Goal: Task Accomplishment & Management: Use online tool/utility

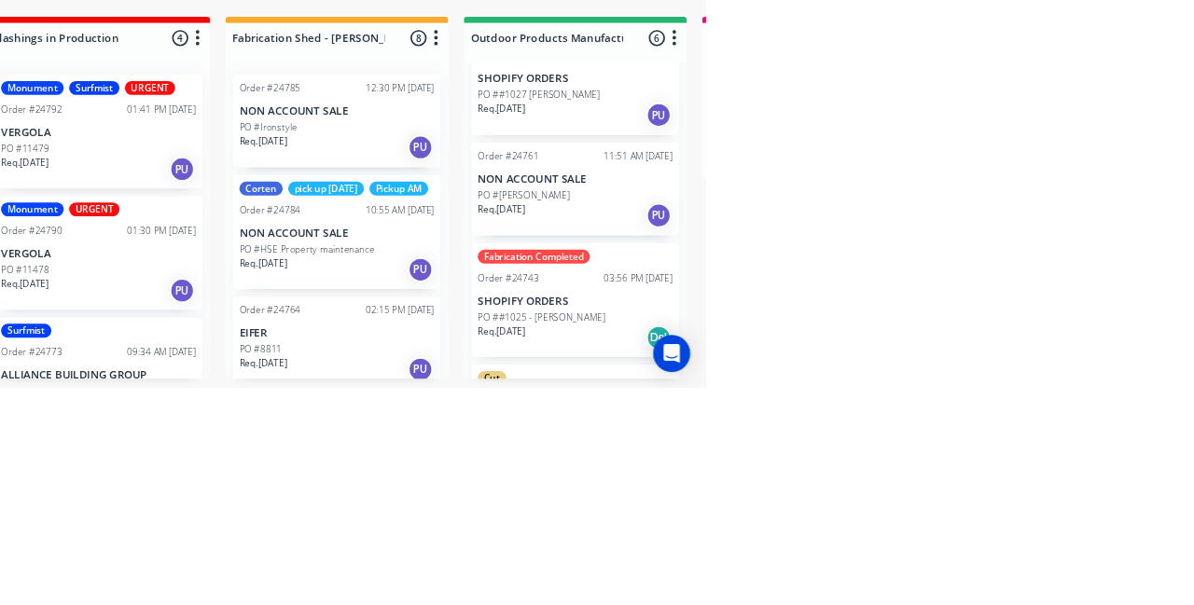
scroll to position [326, 0]
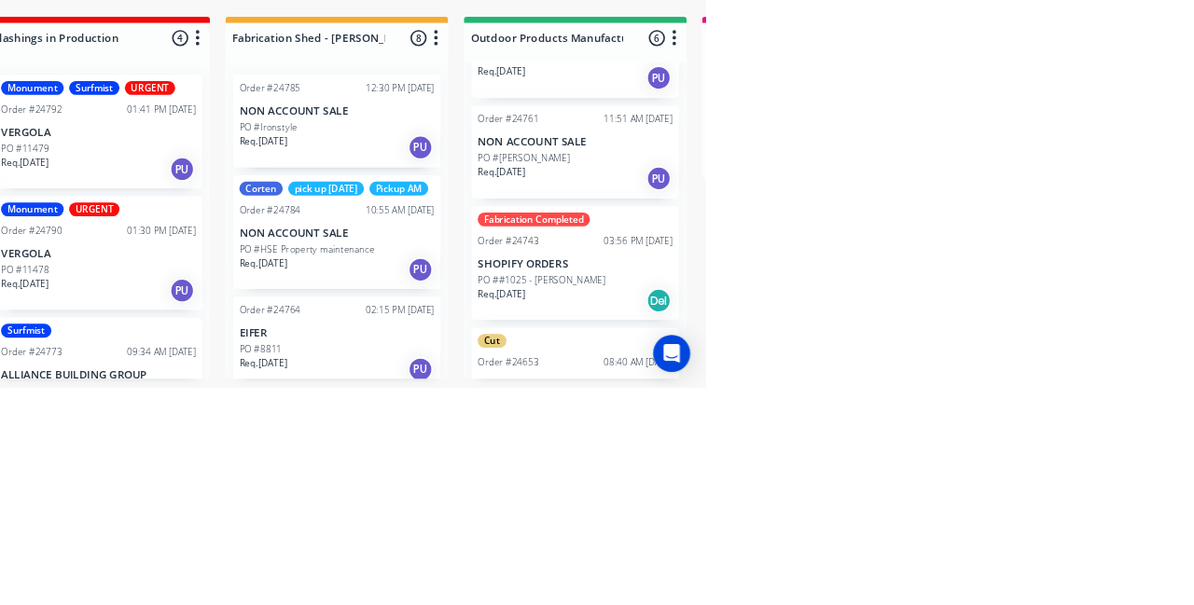
click at [731, 357] on div "pick up [DATE]" at bounding box center [735, 365] width 91 height 17
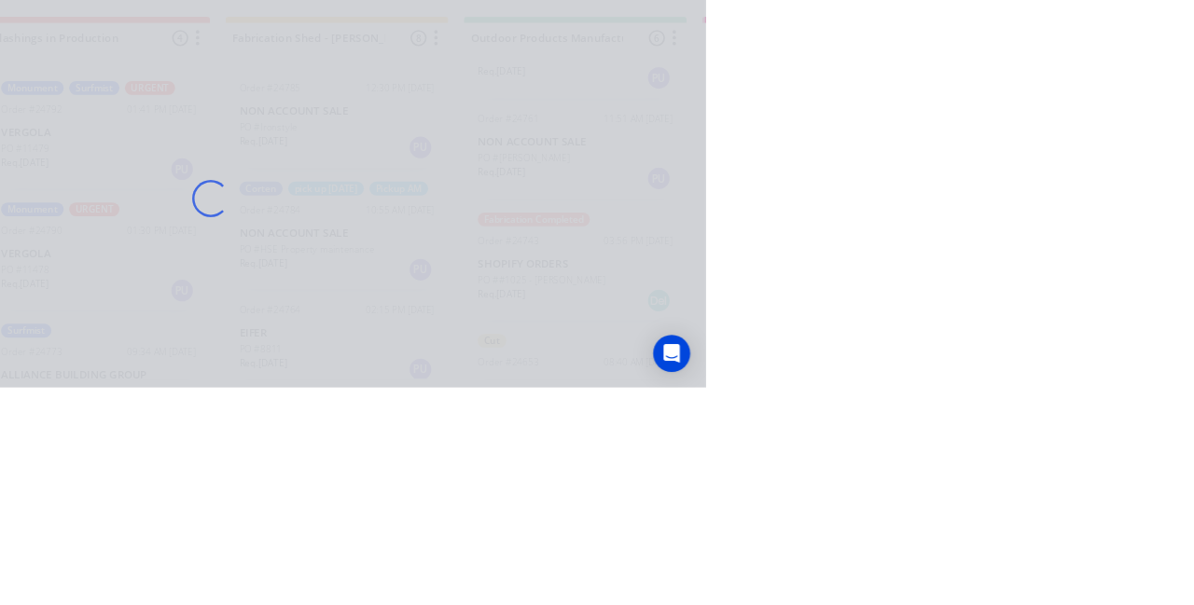
click at [1193, 564] on div "Loading..." at bounding box center [597, 302] width 1194 height 605
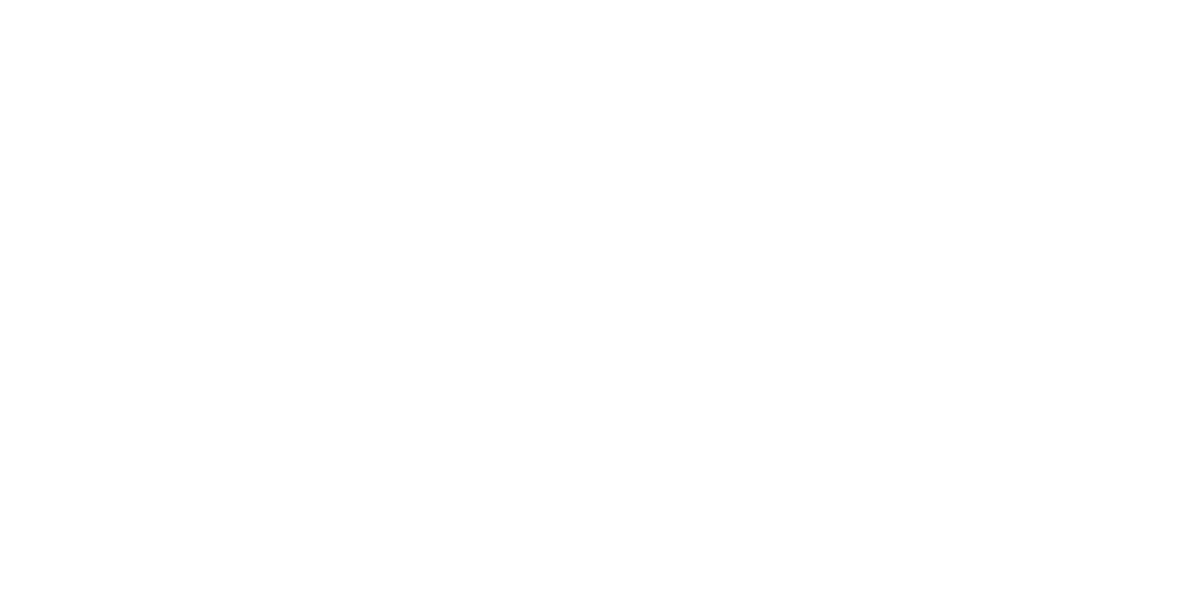
click at [891, 105] on button "Close" at bounding box center [856, 104] width 68 height 30
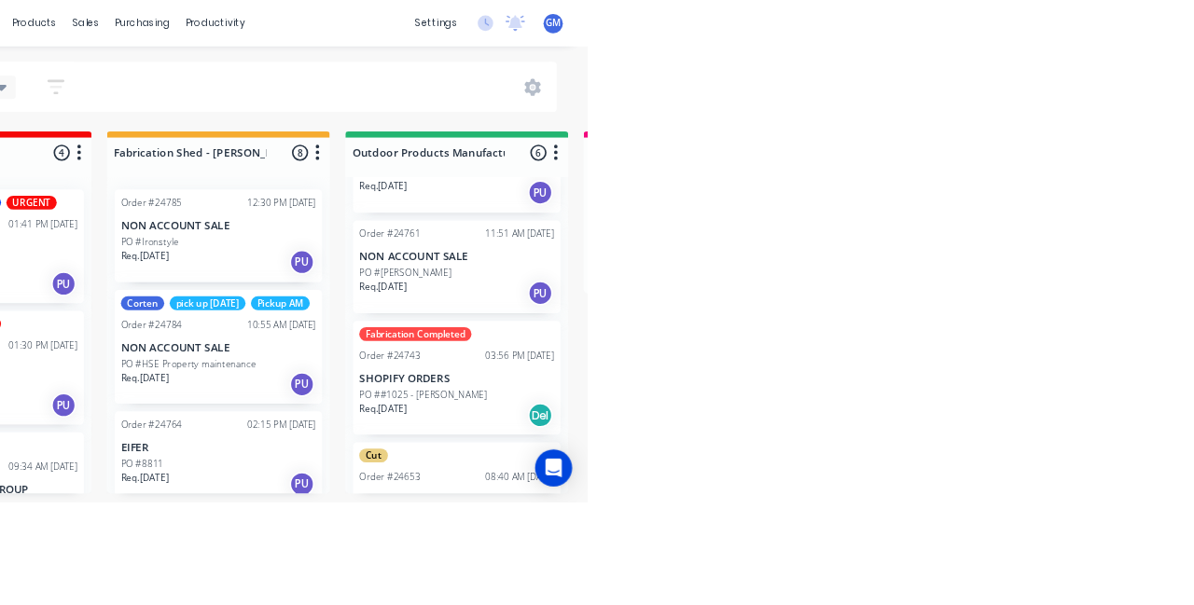
click at [1053, 589] on div "Cut Order #24653 08:40 AM [DATE] NON ACCOUNT SALE PO #Vegie Beds Quote Req. [DA…" at bounding box center [1036, 601] width 250 height 137
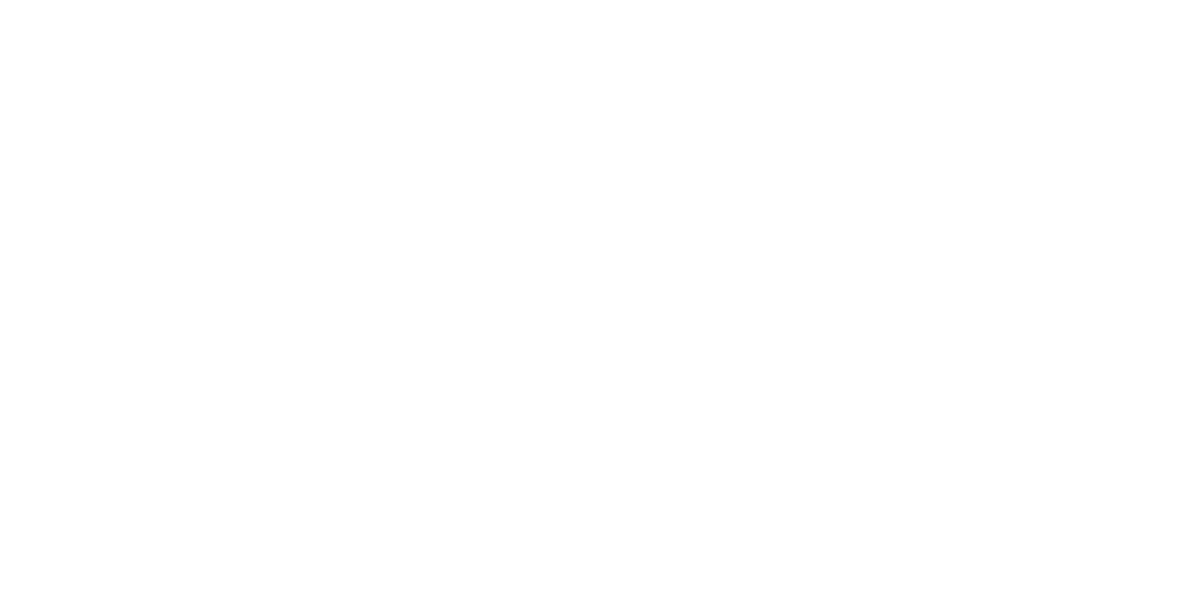
click at [891, 109] on button "Close" at bounding box center [856, 104] width 68 height 30
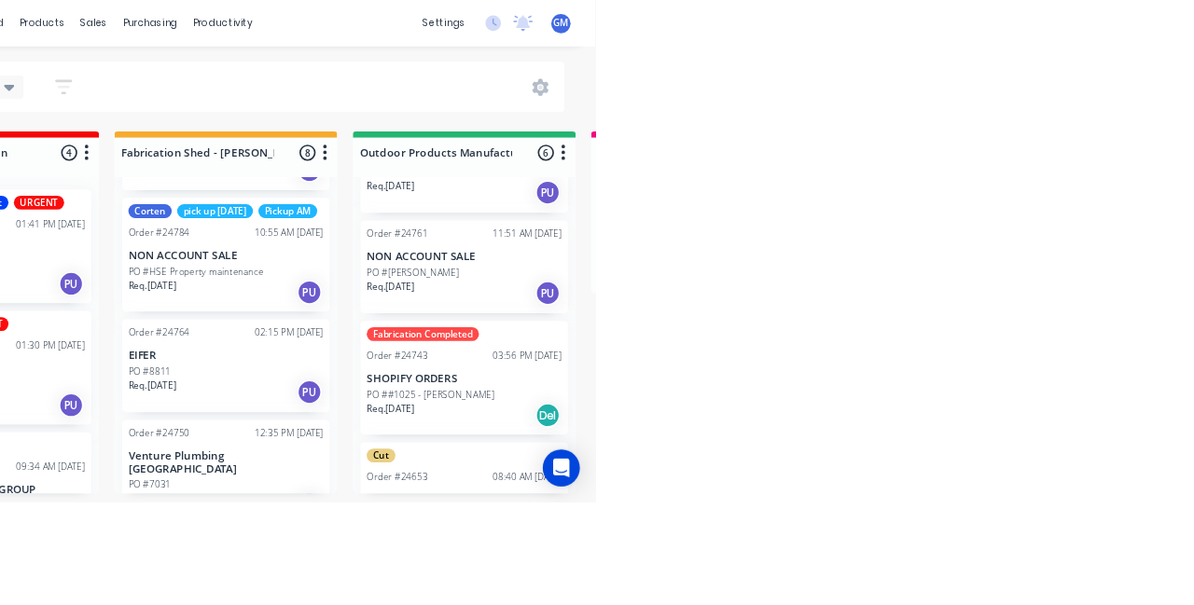
scroll to position [0, 0]
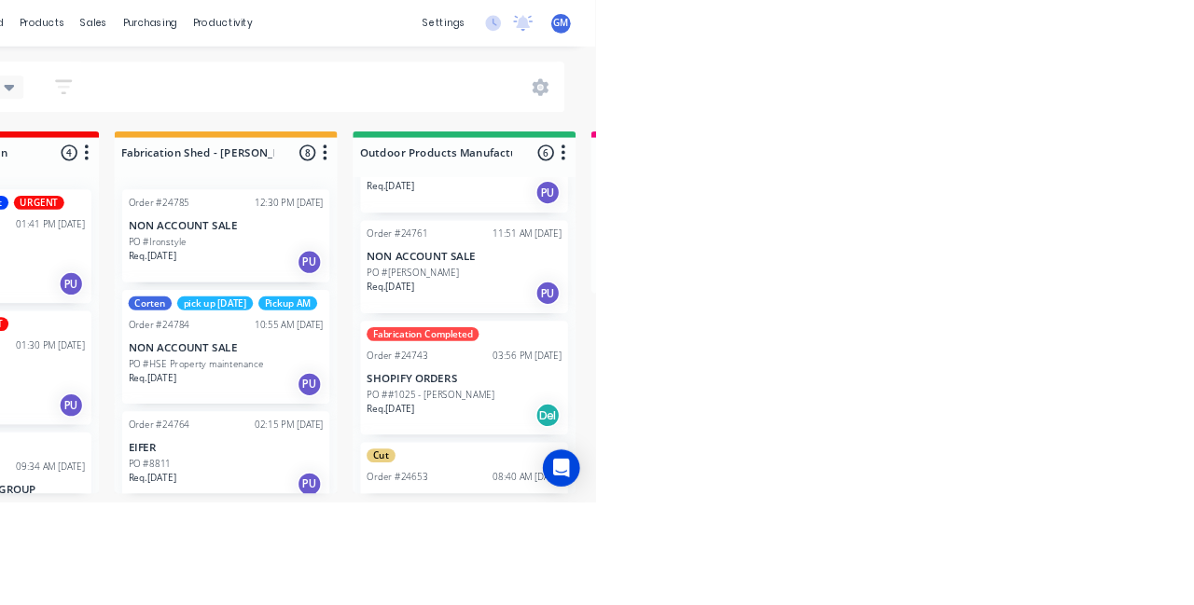
click at [703, 400] on div "Order #24784" at bounding box center [668, 391] width 74 height 17
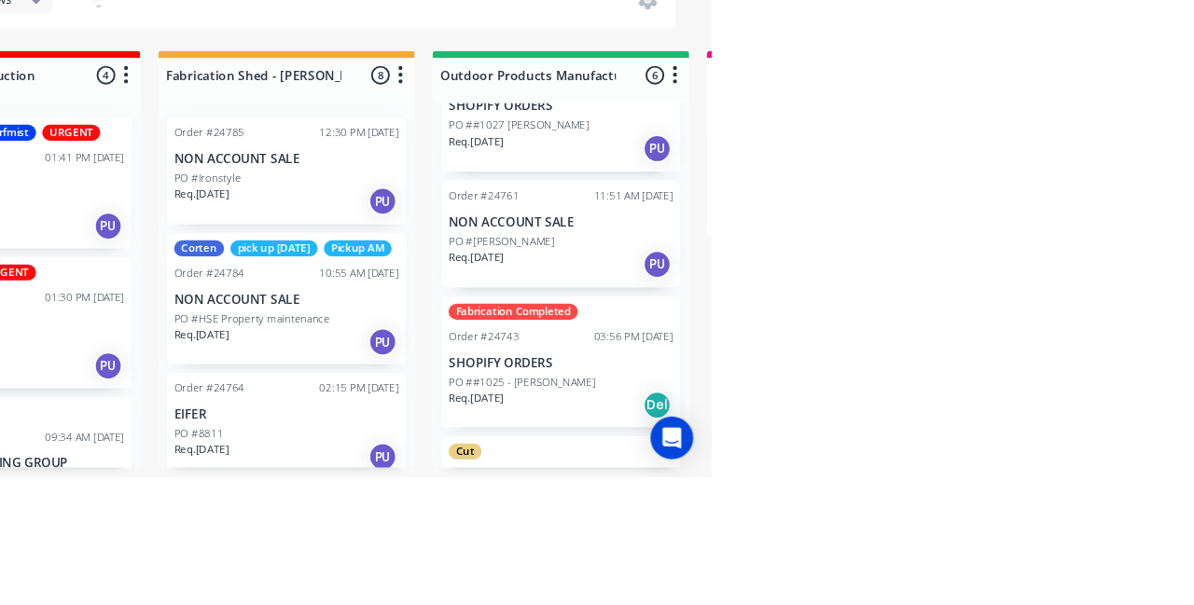
scroll to position [326, 0]
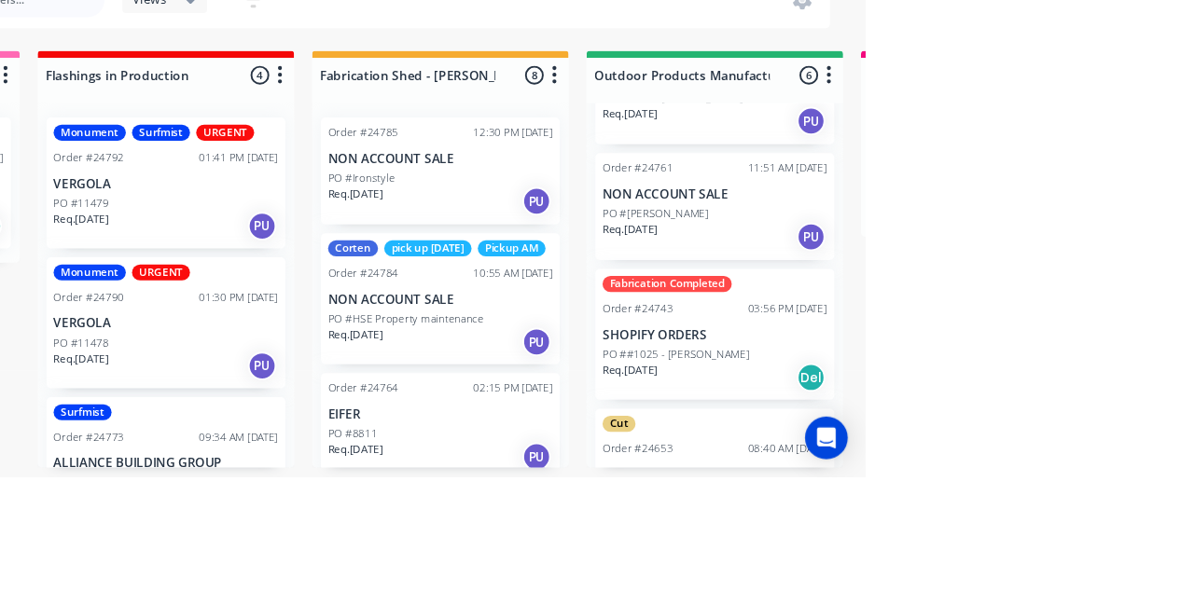
click at [767, 427] on p "NON ACCOUNT SALE" at bounding box center [748, 419] width 235 height 16
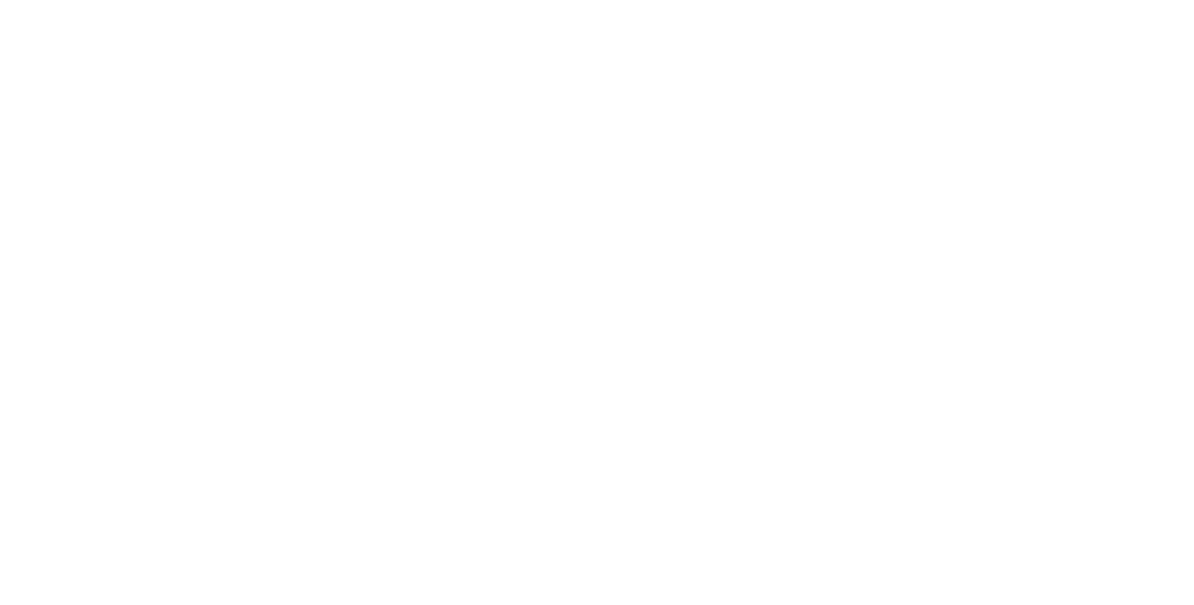
click at [891, 106] on button "Close" at bounding box center [856, 104] width 68 height 30
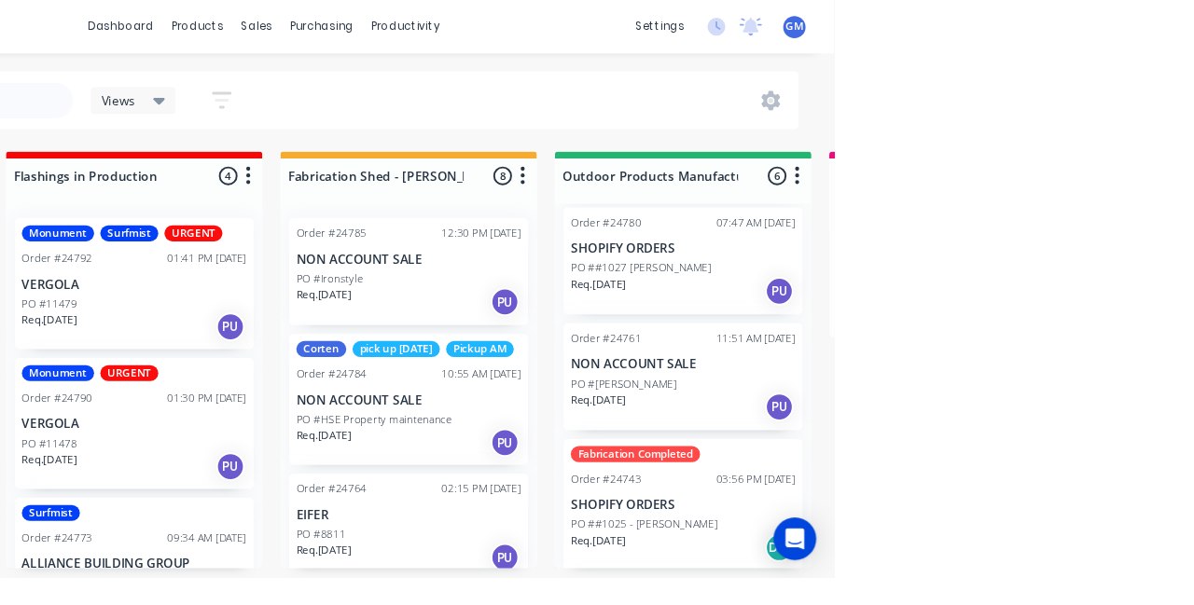
scroll to position [0, 0]
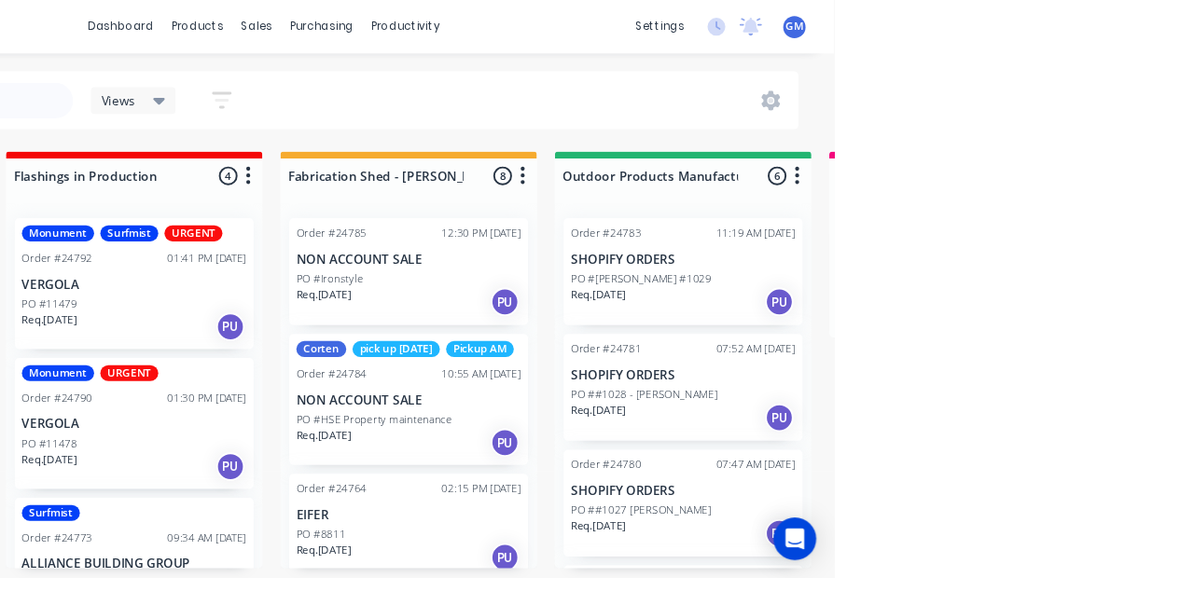
click at [1077, 270] on p "SHOPIFY ORDERS" at bounding box center [1036, 272] width 235 height 16
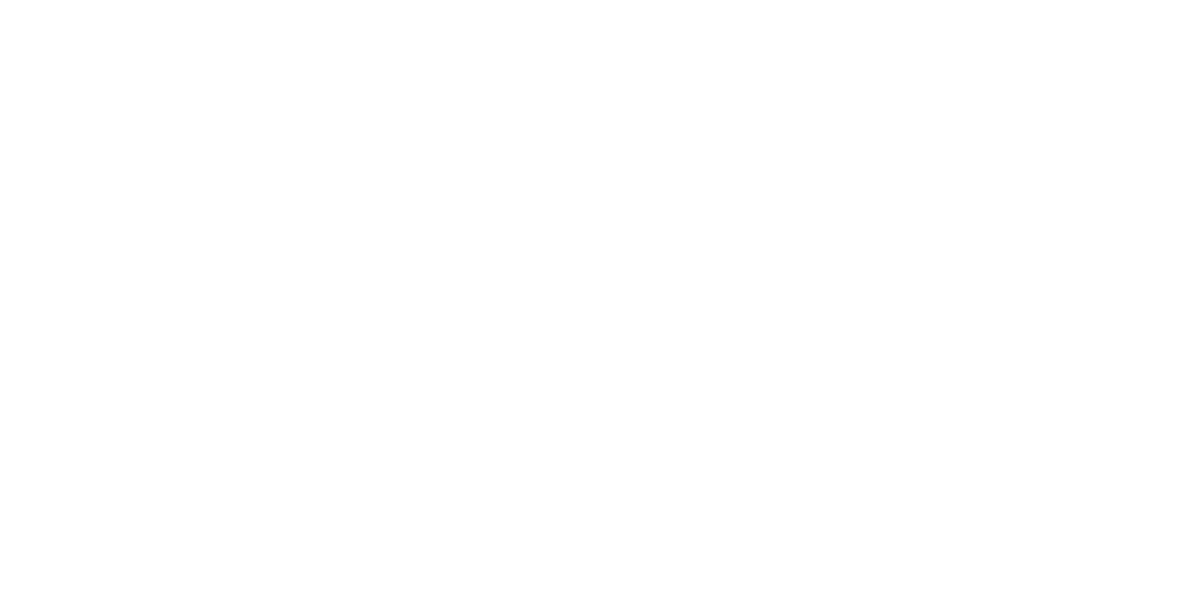
click at [1037, 388] on button "Add labels" at bounding box center [994, 394] width 86 height 25
type input "Fab"
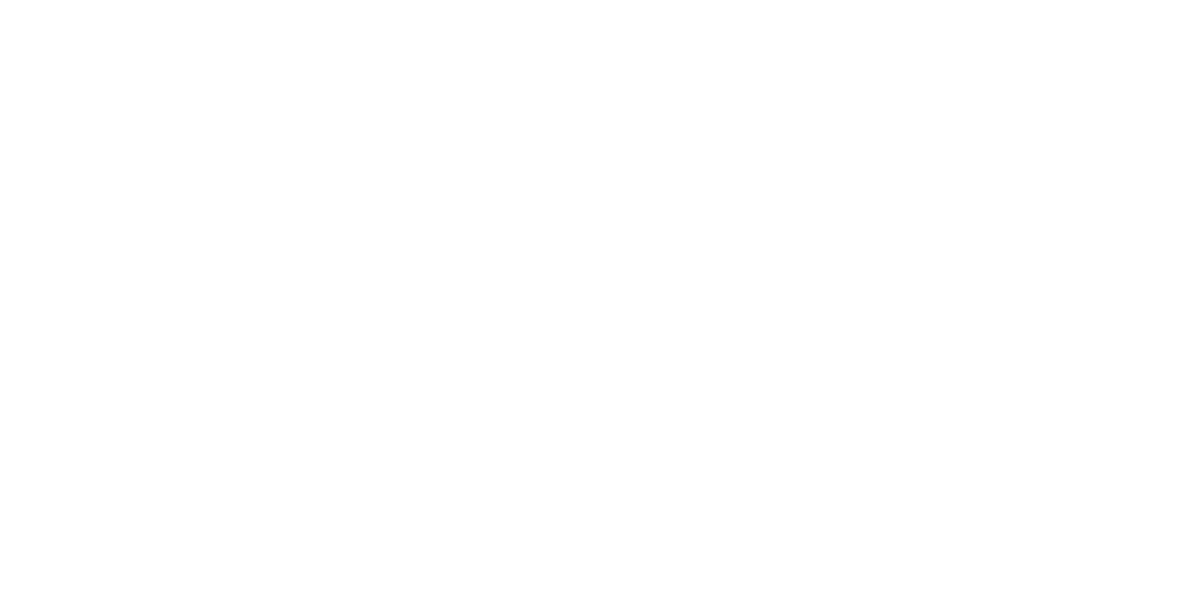
click at [864, 233] on div "Assigned to Add team member" at bounding box center [771, 213] width 187 height 130
click at [891, 104] on button "Close" at bounding box center [856, 104] width 68 height 30
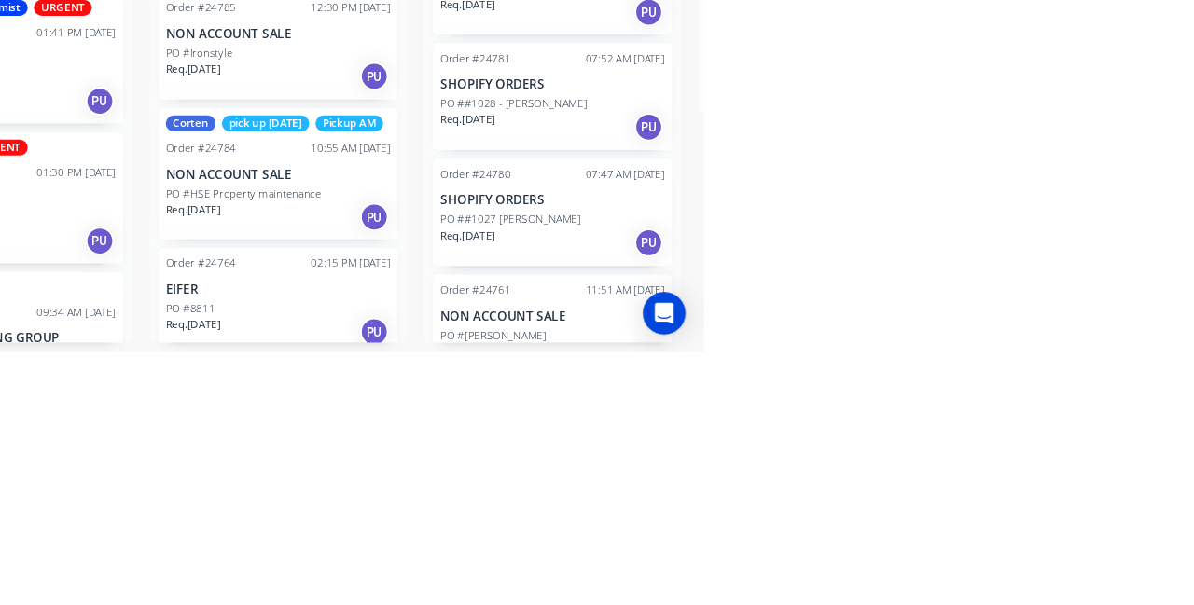
scroll to position [94, 0]
click at [706, 428] on div "Corten pick up Wednesday Pickup AM Order #24784 10:55 AM 01/09/25 NON ACCOUNT S…" at bounding box center [749, 418] width 250 height 137
